Goal: Task Accomplishment & Management: Manage account settings

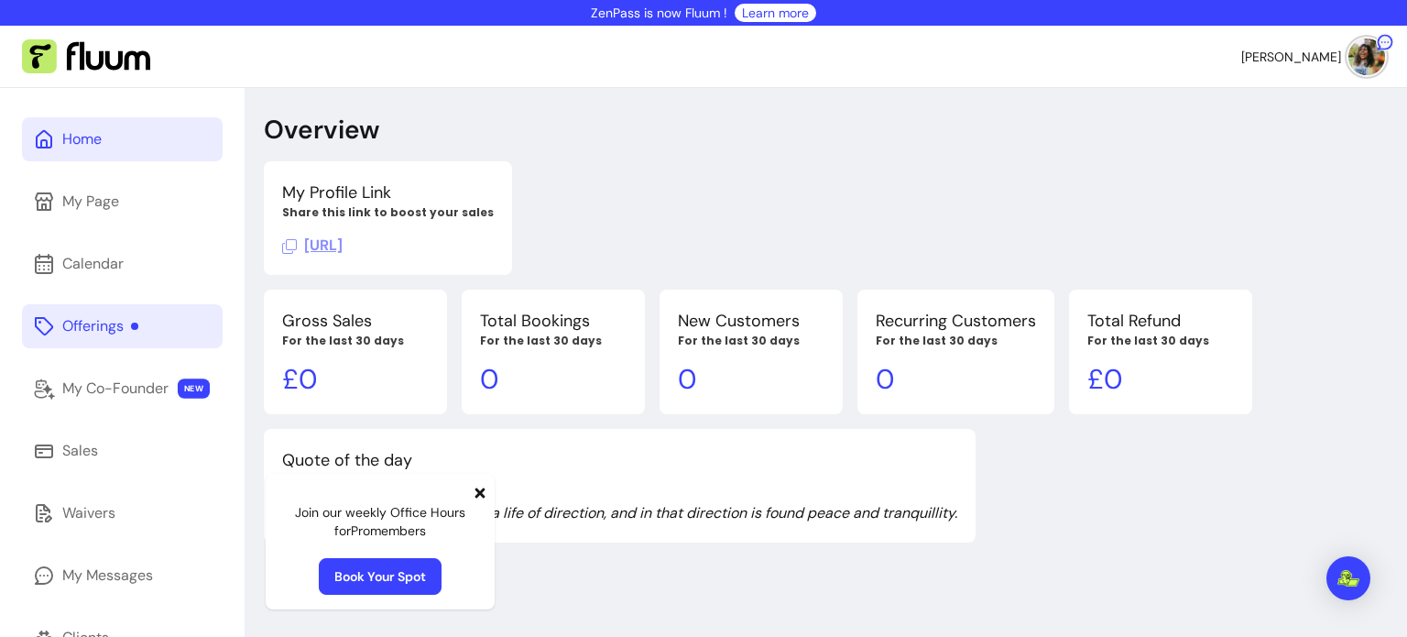
click at [103, 320] on div "Offerings" at bounding box center [100, 326] width 76 height 22
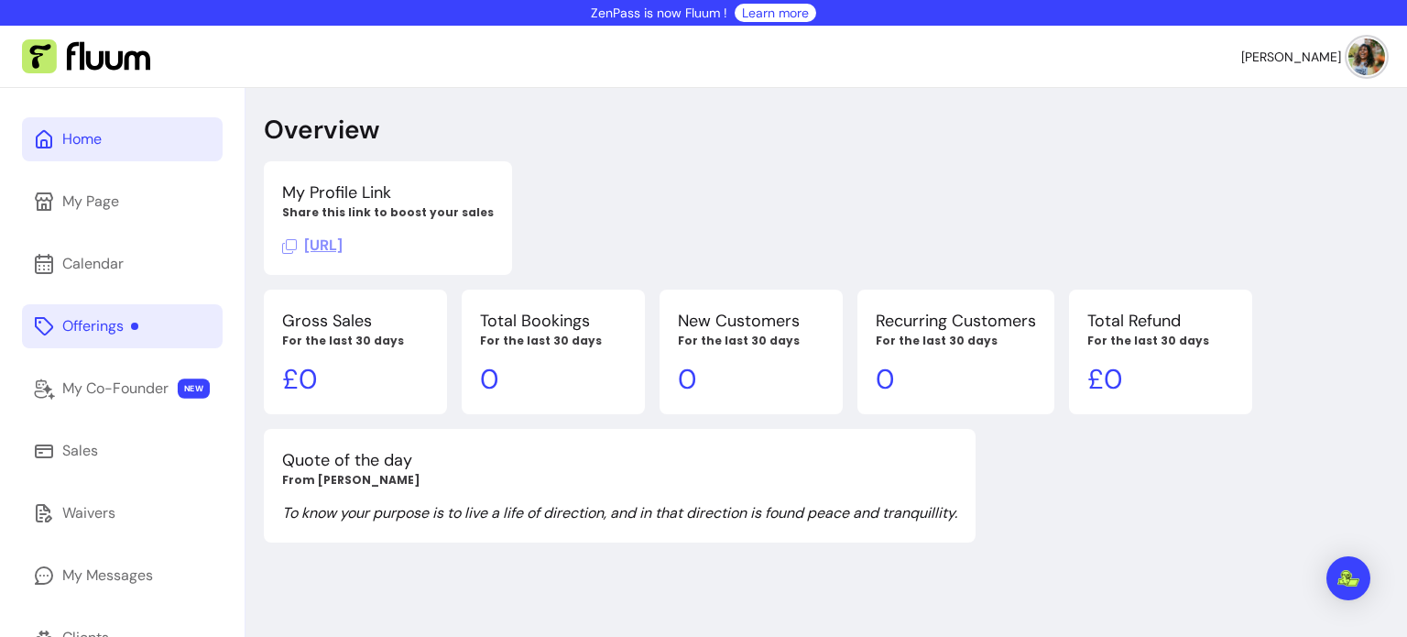
click at [114, 324] on div "Offerings" at bounding box center [100, 326] width 76 height 22
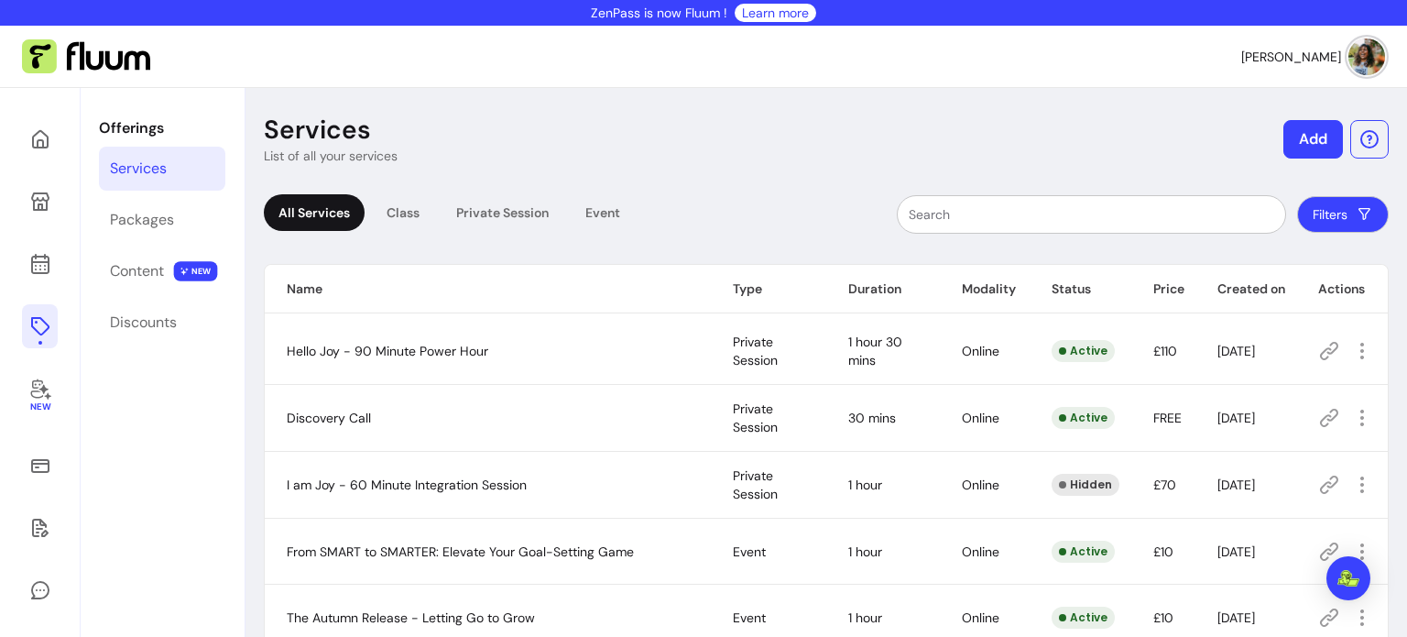
click at [1318, 409] on icon at bounding box center [1329, 418] width 22 height 22
